Goal: Task Accomplishment & Management: Understand process/instructions

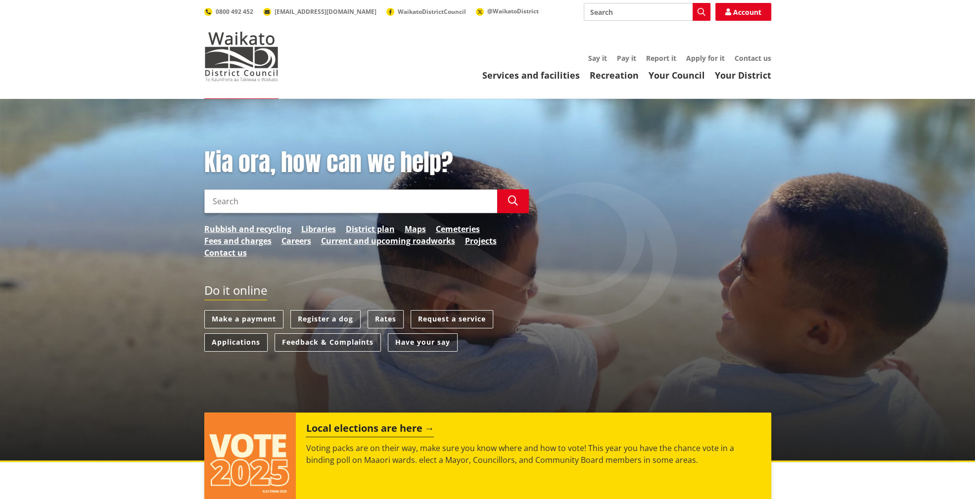
click at [230, 343] on link "Applications" at bounding box center [235, 342] width 63 height 18
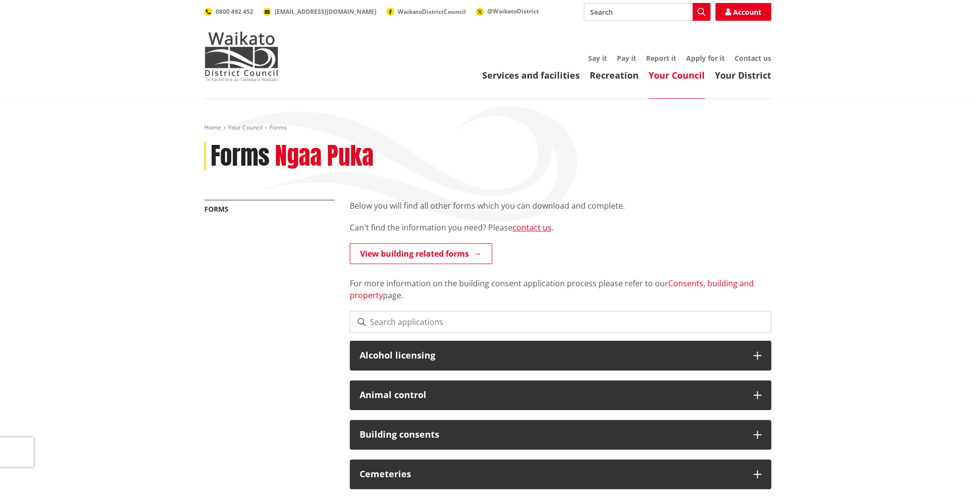
click at [684, 284] on link "Consents, building and property" at bounding box center [552, 289] width 404 height 23
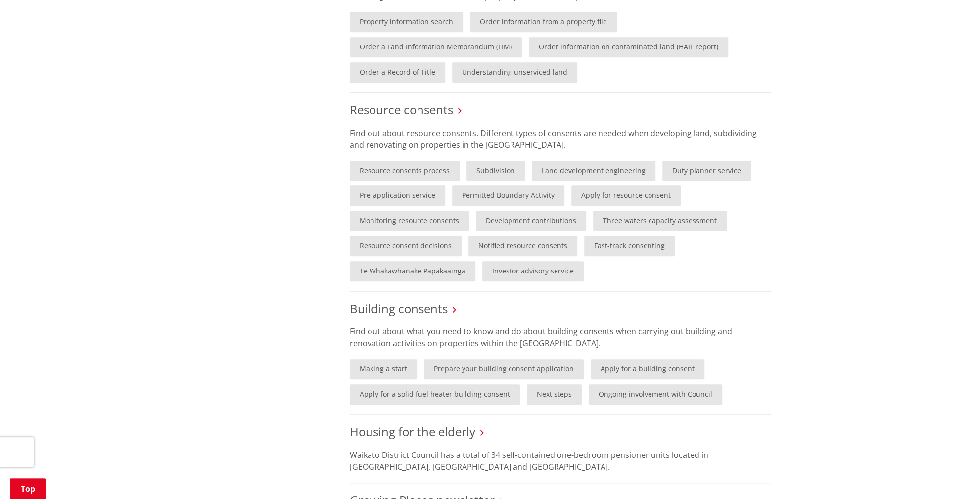
scroll to position [544, 0]
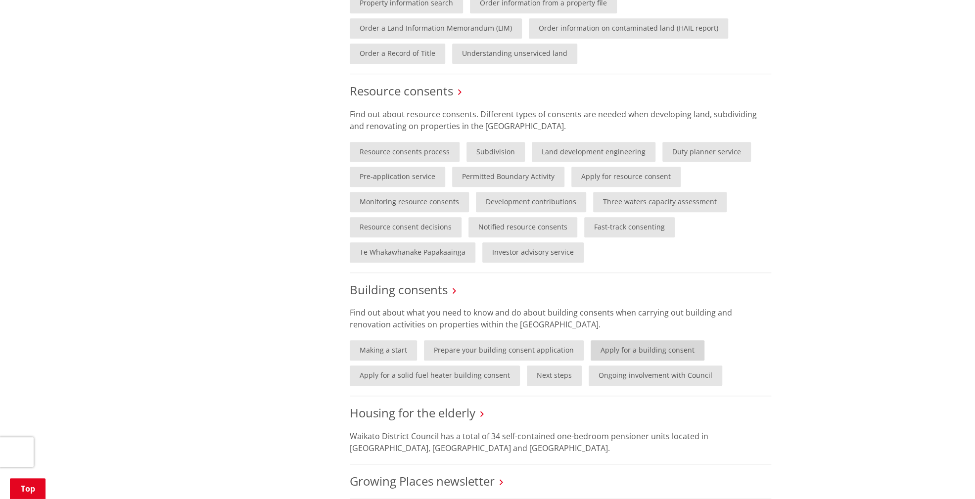
click at [609, 353] on link "Apply for a building consent" at bounding box center [648, 350] width 114 height 20
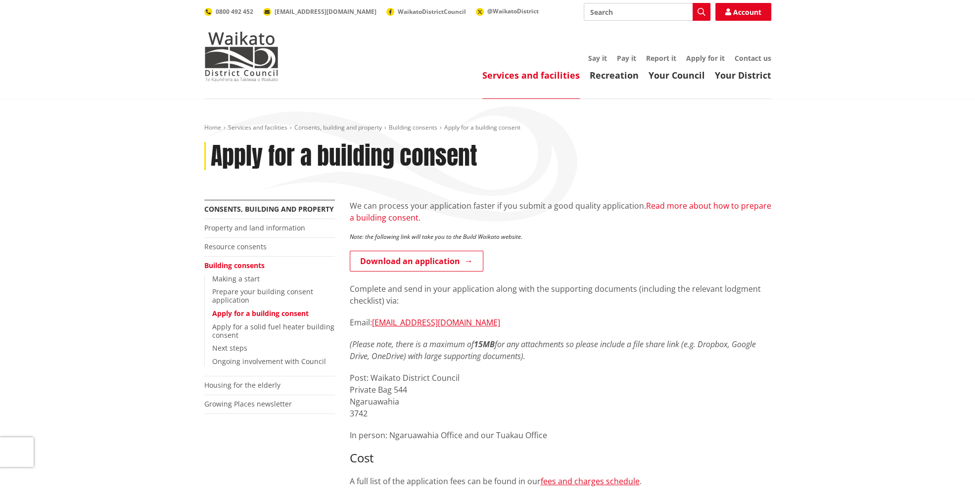
click at [659, 206] on link "Read more about how to prepare a building consent." at bounding box center [560, 211] width 421 height 23
